Goal: Understand process/instructions: Learn how to perform a task or action

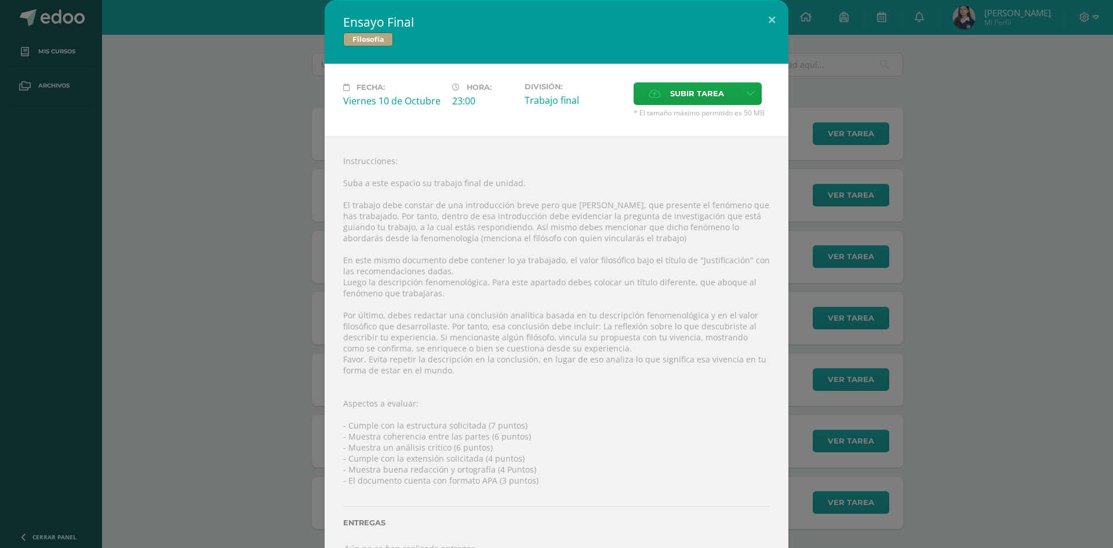
scroll to position [25, 0]
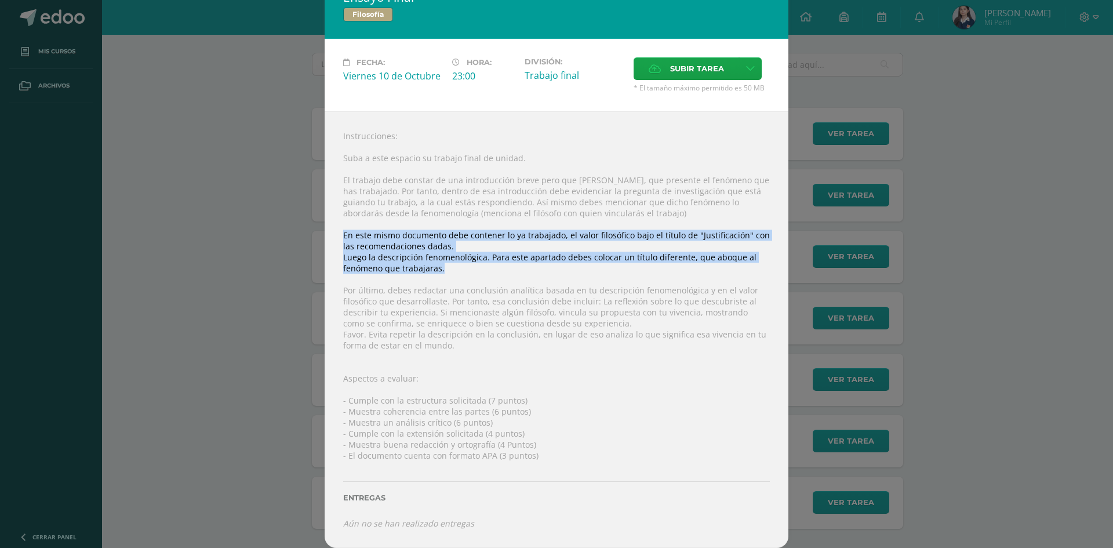
drag, startPoint x: 339, startPoint y: 237, endPoint x: 481, endPoint y: 273, distance: 146.5
click at [481, 273] on div "Instrucciones: Suba a este espacio su trabajo final de unidad. El trabajo debe …" at bounding box center [557, 329] width 464 height 437
copy div "En este mismo documento debe contener lo ya trabajado, el valor filosófico bajo…"
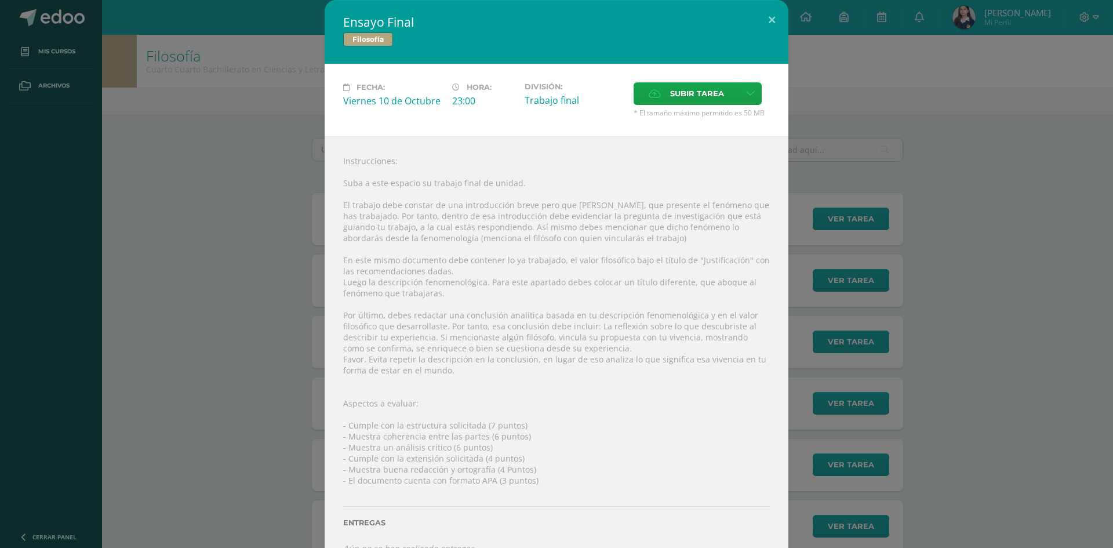
scroll to position [25, 0]
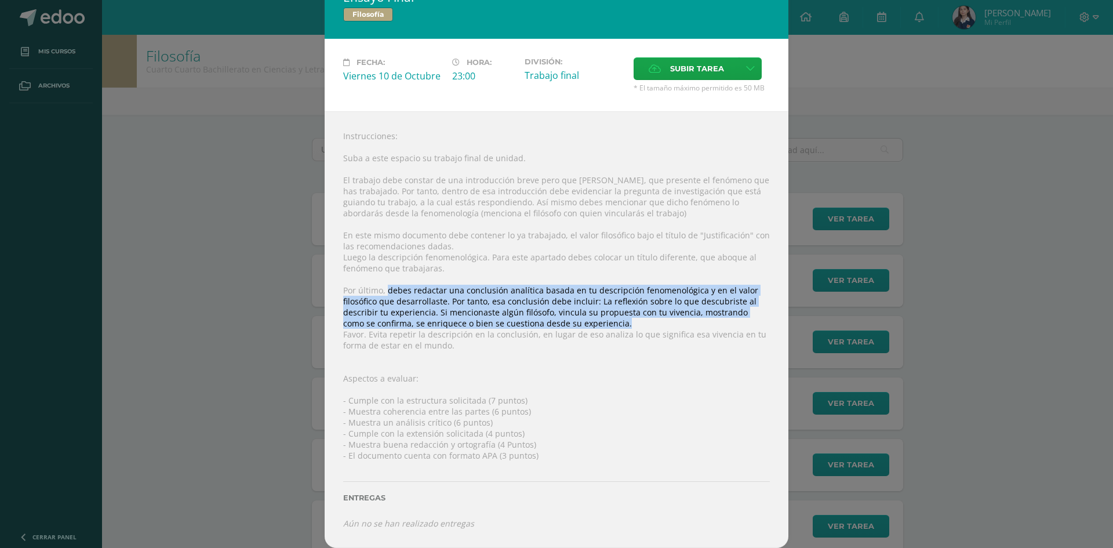
drag, startPoint x: 382, startPoint y: 289, endPoint x: 755, endPoint y: 322, distance: 374.3
click at [755, 322] on div "Instrucciones: Suba a este espacio su trabajo final de unidad. El trabajo debe …" at bounding box center [557, 329] width 464 height 437
copy div "debes redactar una conclusión analítica basada en tu descripción fenomenológica…"
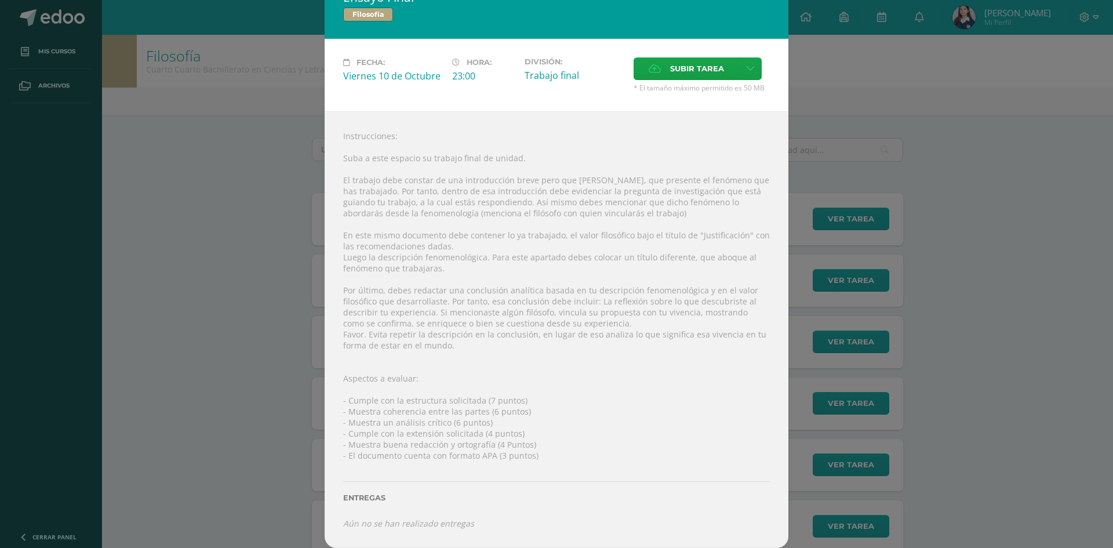
click at [536, 331] on div "Instrucciones: Suba a este espacio su trabajo final de unidad. El trabajo debe …" at bounding box center [557, 329] width 464 height 437
drag, startPoint x: 527, startPoint y: 324, endPoint x: 600, endPoint y: 322, distance: 72.5
click at [600, 322] on div "Instrucciones: Suba a este espacio su trabajo final de unidad. El trabajo debe …" at bounding box center [557, 329] width 464 height 437
click at [553, 327] on div "Instrucciones: Suba a este espacio su trabajo final de unidad. El trabajo debe …" at bounding box center [557, 329] width 464 height 437
drag, startPoint x: 525, startPoint y: 324, endPoint x: 583, endPoint y: 322, distance: 58.6
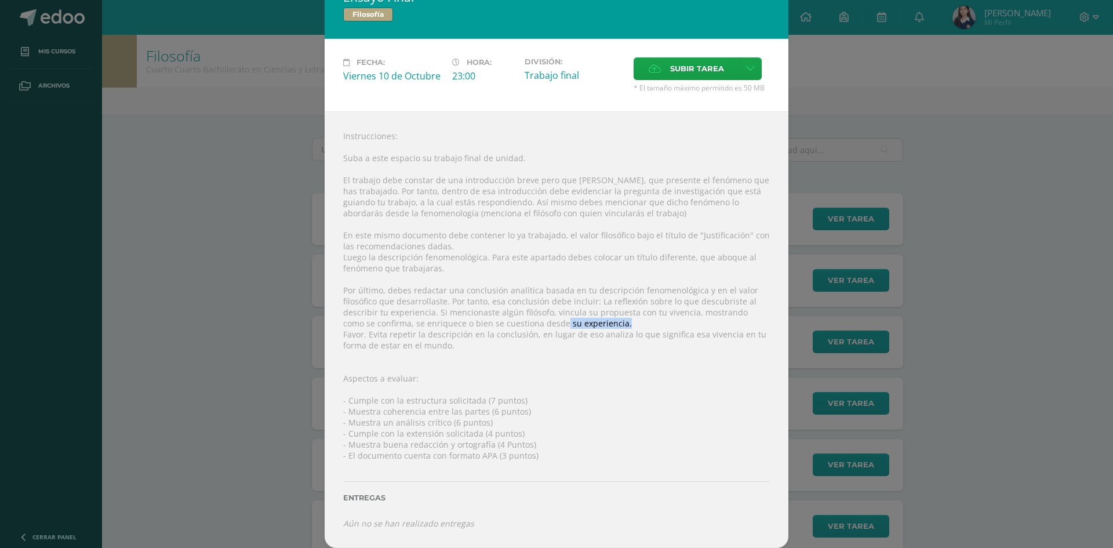
click at [583, 322] on div "Instrucciones: Suba a este espacio su trabajo final de unidad. El trabajo debe …" at bounding box center [557, 329] width 464 height 437
copy div "su experiencia."
